Goal: Information Seeking & Learning: Learn about a topic

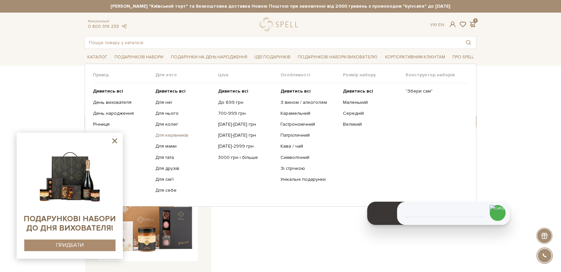
click at [179, 136] on link "Для керівників" at bounding box center [183, 135] width 57 height 6
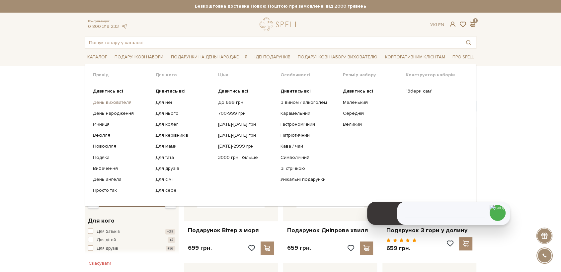
click at [119, 102] on link "День вихователя" at bounding box center [121, 103] width 57 height 6
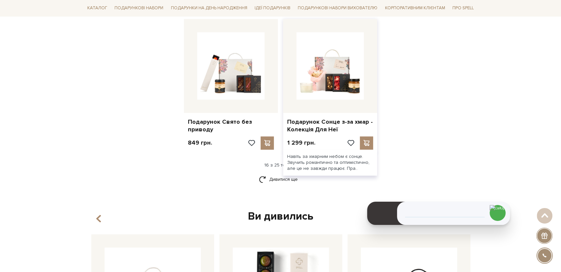
scroll to position [811, 0]
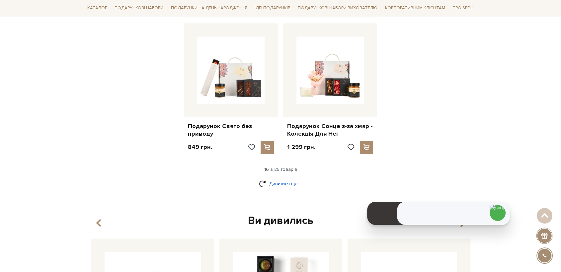
click at [290, 178] on link "Дивитися ще" at bounding box center [280, 184] width 43 height 12
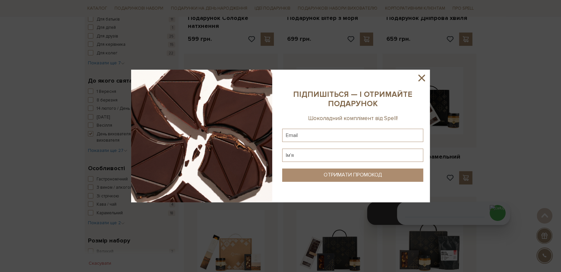
scroll to position [221, 0]
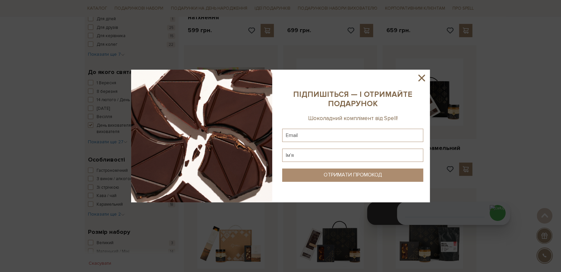
click at [420, 83] on icon at bounding box center [421, 77] width 11 height 11
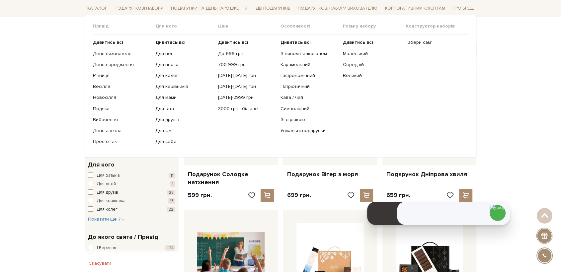
scroll to position [0, 0]
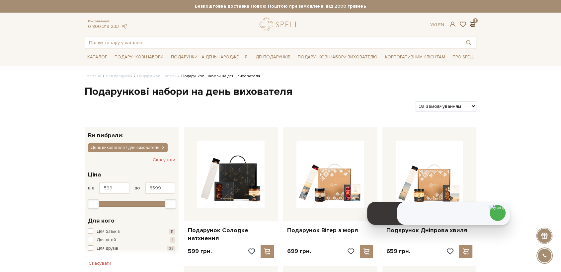
click at [475, 22] on span at bounding box center [472, 24] width 8 height 7
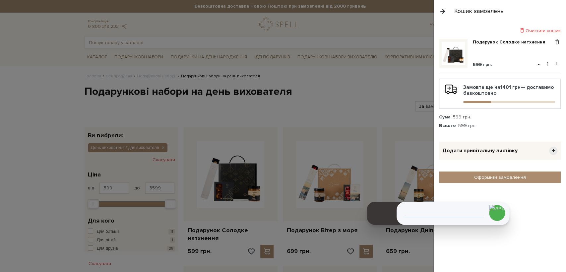
click at [407, 26] on div at bounding box center [283, 136] width 566 height 272
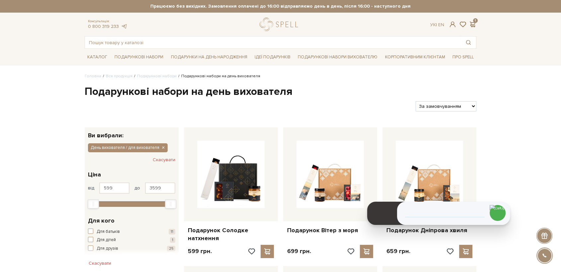
click at [160, 19] on div "Консультація: 0 800 319 233 Ук | En | 1" at bounding box center [280, 25] width 399 height 14
